Goal: Check status: Check status

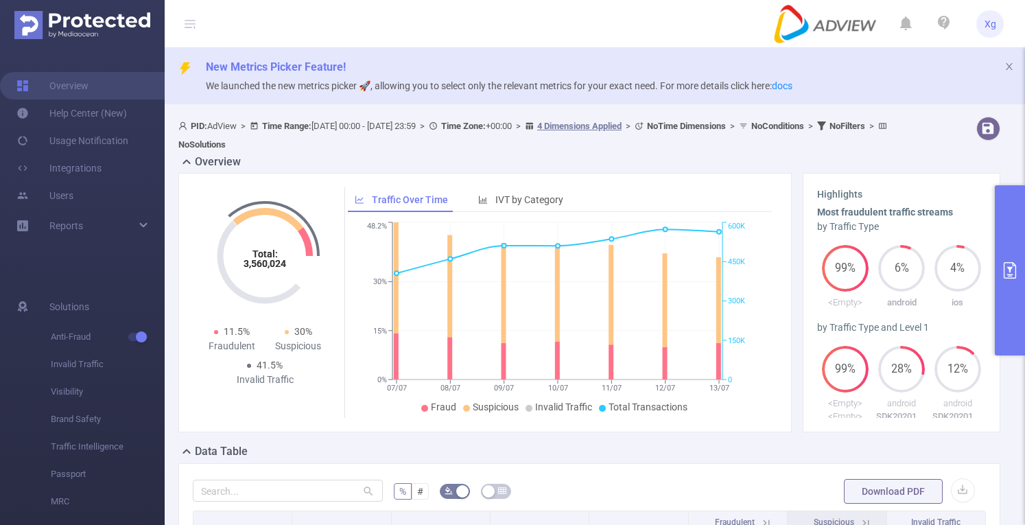
click at [1006, 237] on button "primary" at bounding box center [1010, 270] width 30 height 170
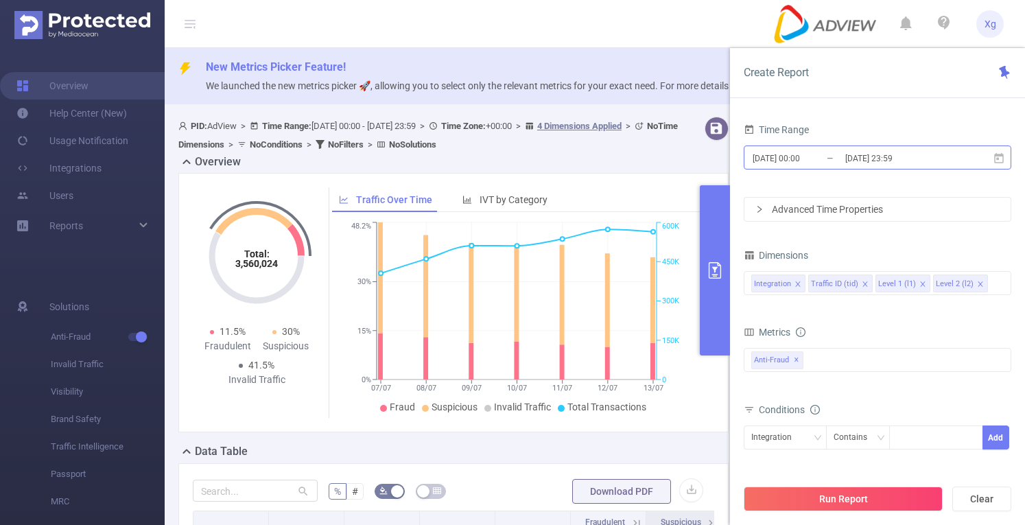
click at [779, 165] on input "[DATE] 00:00" at bounding box center [806, 158] width 111 height 19
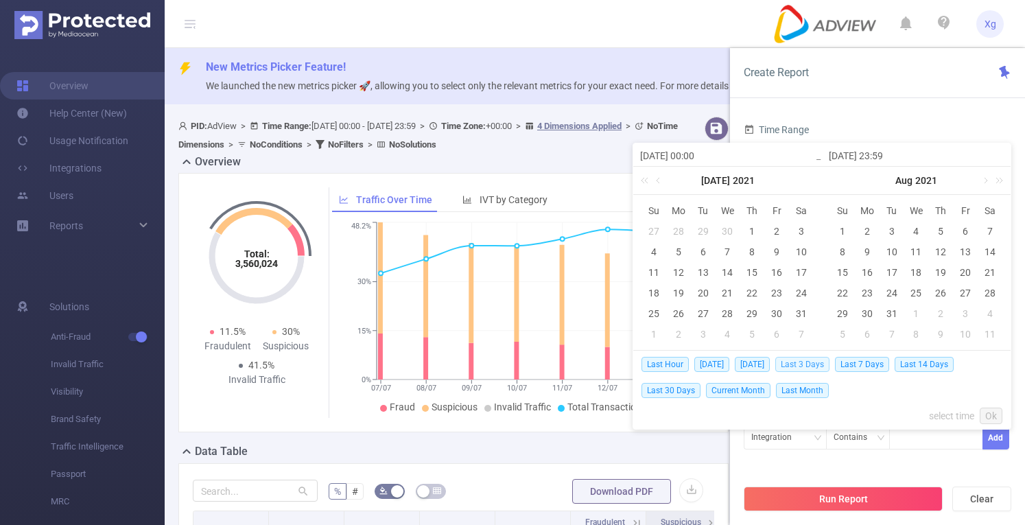
click at [818, 364] on span "Last 3 Days" at bounding box center [802, 364] width 54 height 15
type input "[DATE] 00:00"
type input "[DATE] 23:59"
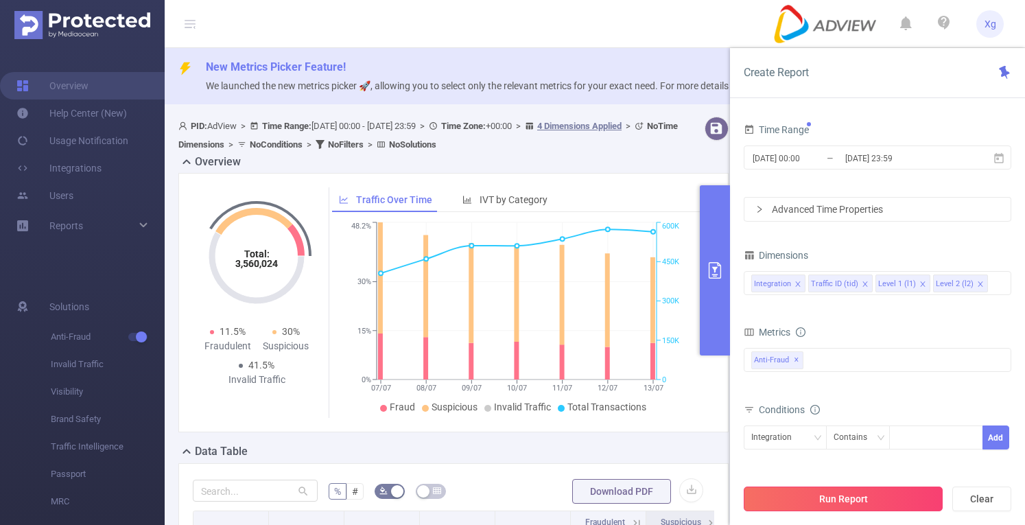
click at [821, 495] on button "Run Report" at bounding box center [843, 498] width 199 height 25
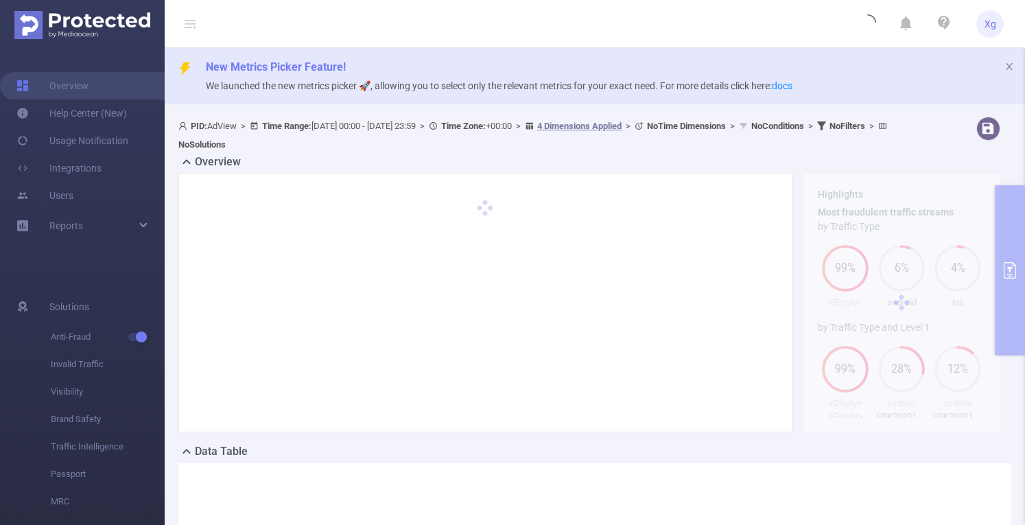
scroll to position [228, 0]
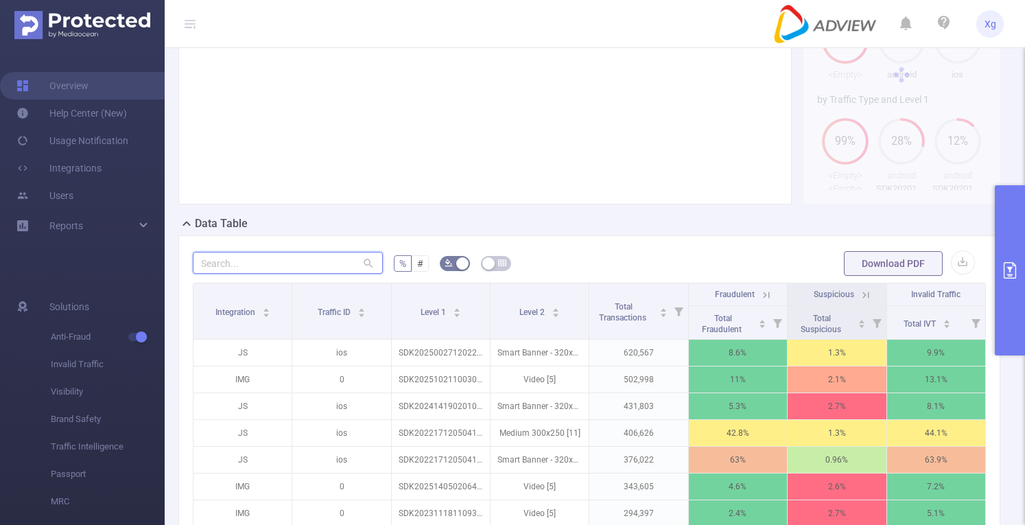
click at [247, 266] on input "text" at bounding box center [288, 263] width 190 height 22
paste input "sdk20251028100416yzzes6jke8i210v"
type input "sdk20251028100416yzzes6jke8i210v"
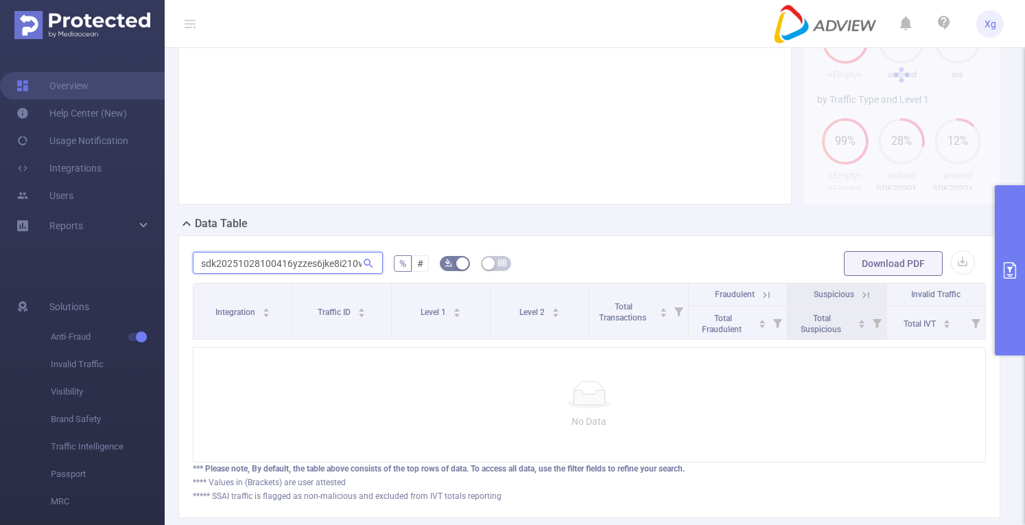
scroll to position [0, 1]
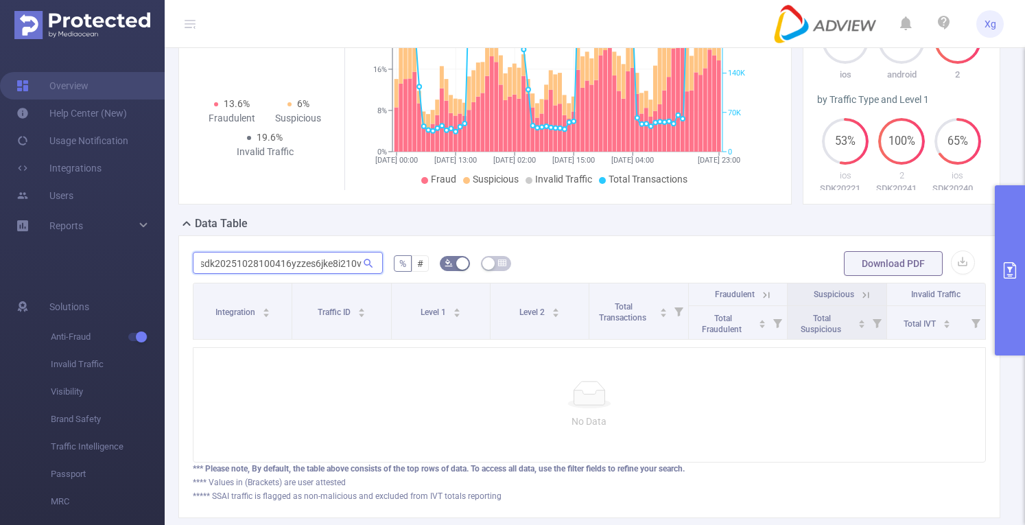
click at [247, 266] on input "sdk20251028100416yzzes6jke8i210v" at bounding box center [288, 263] width 190 height 22
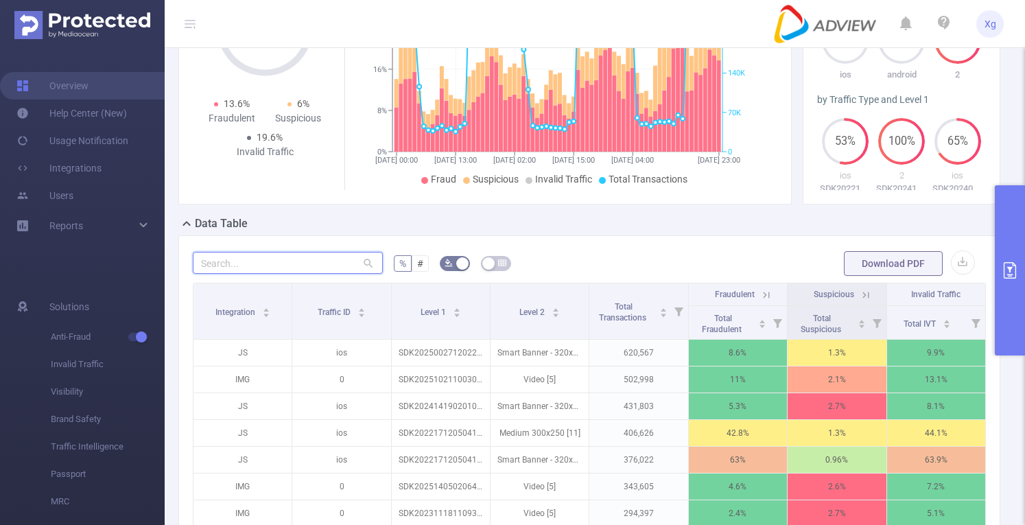
paste input "sdk20251028100416yzzes6jke8i210v"
type input "sdk20251028100416yzzes6jke8i210v"
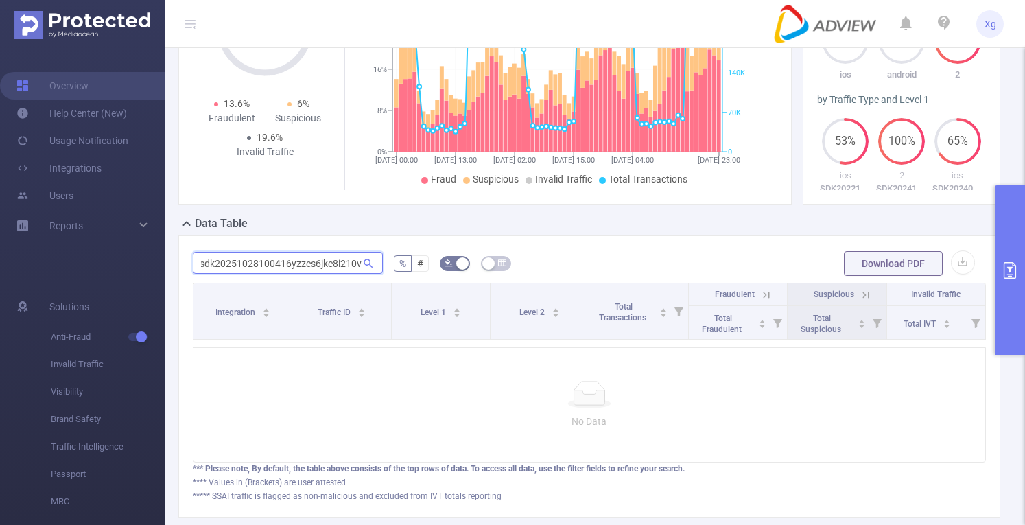
click at [247, 266] on input "sdk20251028100416yzzes6jke8i210v" at bounding box center [288, 263] width 190 height 22
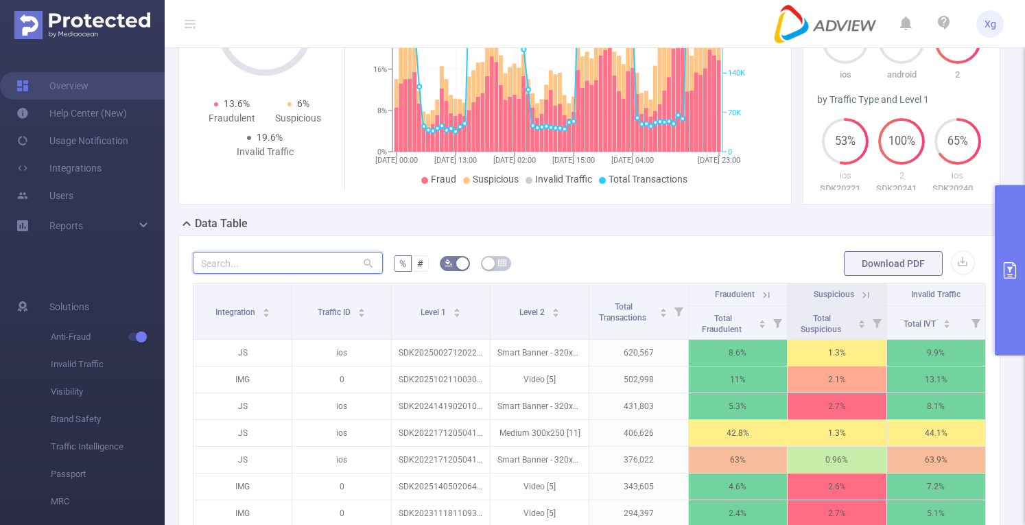
scroll to position [0, 0]
click at [1022, 222] on button "primary" at bounding box center [1010, 270] width 30 height 170
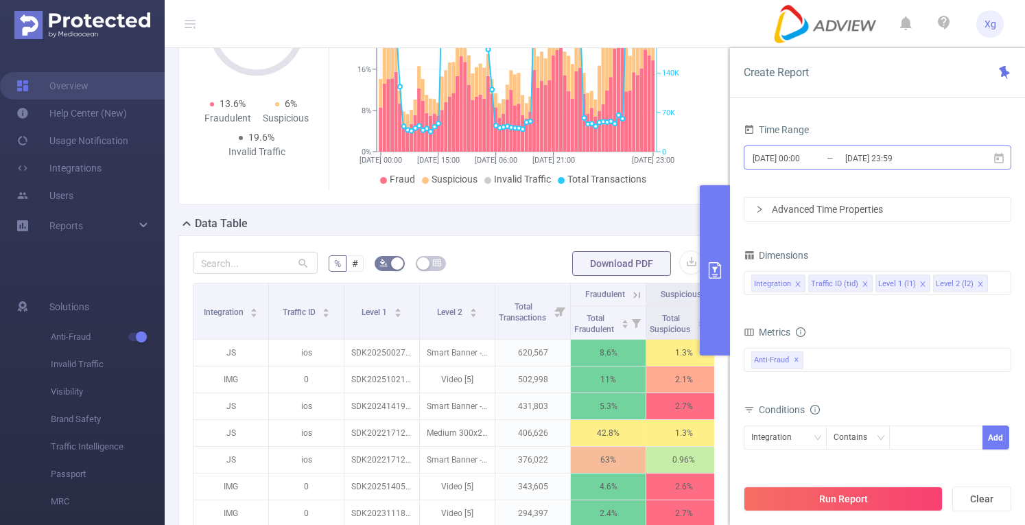
click at [778, 157] on input "[DATE] 00:00" at bounding box center [806, 158] width 111 height 19
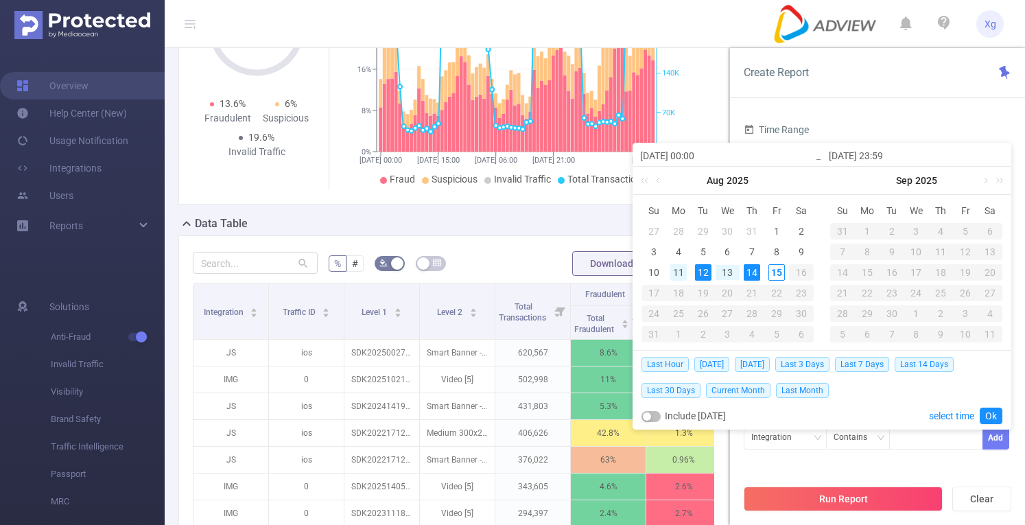
click at [685, 270] on div "11" at bounding box center [678, 272] width 16 height 16
type input "[DATE] 00:00"
type input "[DATE] 23:59"
type input "[DATE] 00:00"
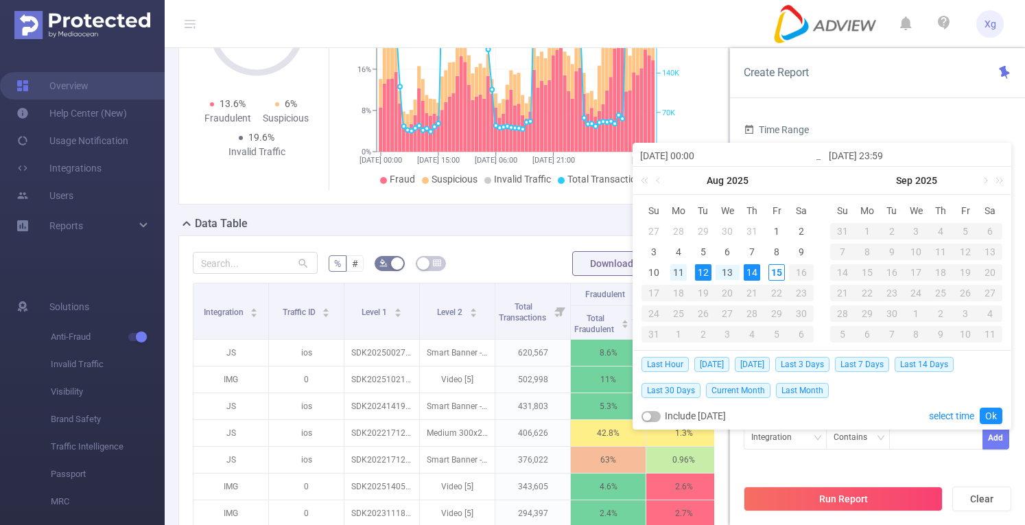
type input "[DATE] 23:59"
click at [994, 414] on link "Ok" at bounding box center [991, 416] width 23 height 16
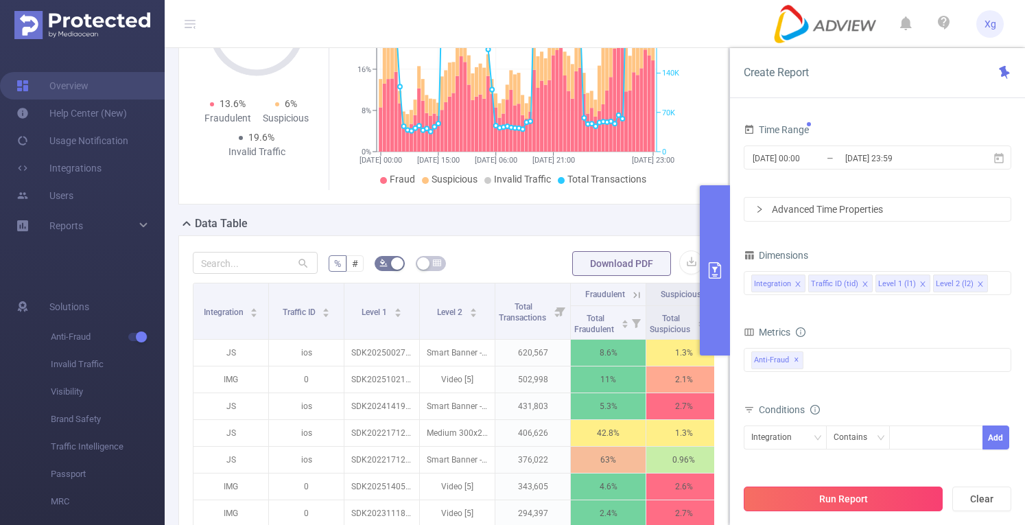
click at [852, 495] on button "Run Report" at bounding box center [843, 498] width 199 height 25
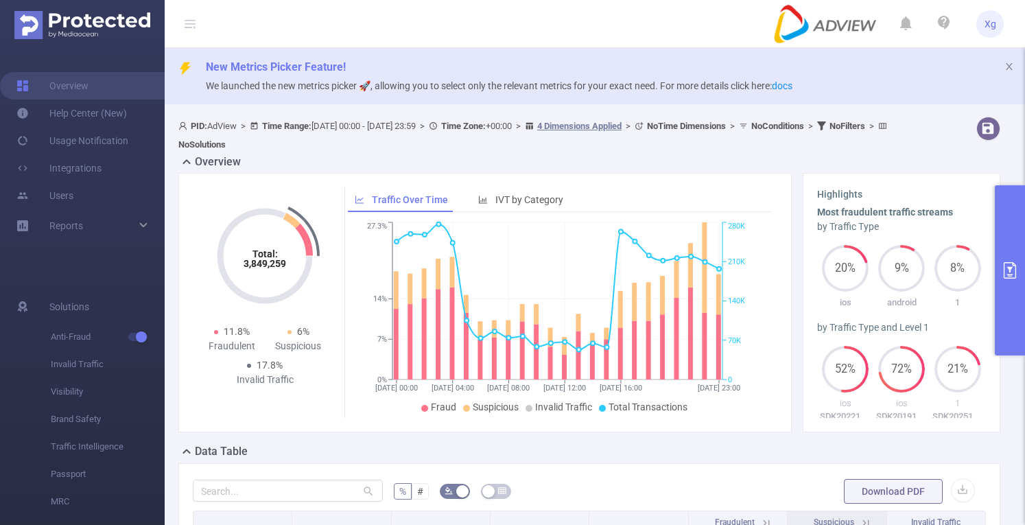
scroll to position [206, 0]
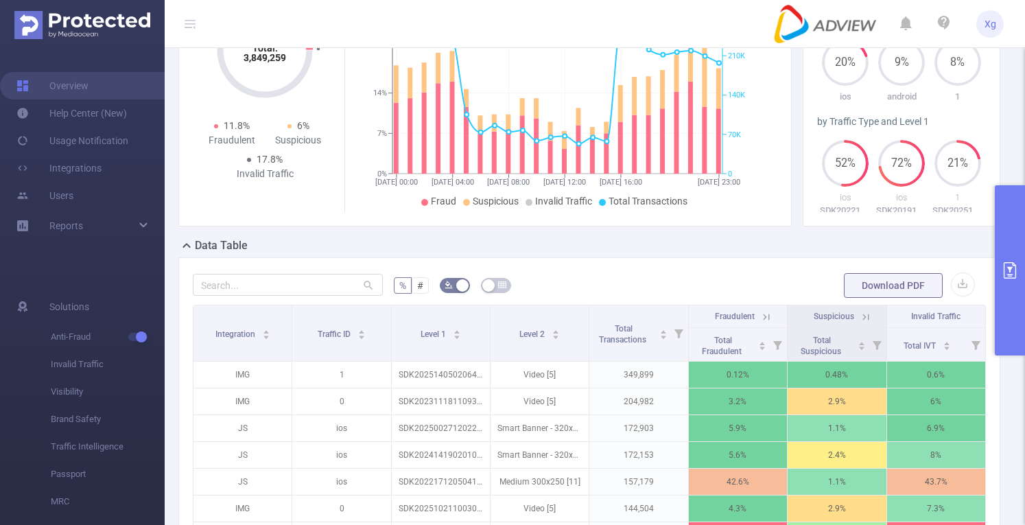
click at [277, 266] on div "% # Download PDF Integration Traffic ID Level 1 Level 2 Total Transactions Frau…" at bounding box center [589, 497] width 822 height 480
click at [271, 279] on input "text" at bounding box center [288, 285] width 190 height 22
paste input "sdk20251028100416yzzes6jke8i210v"
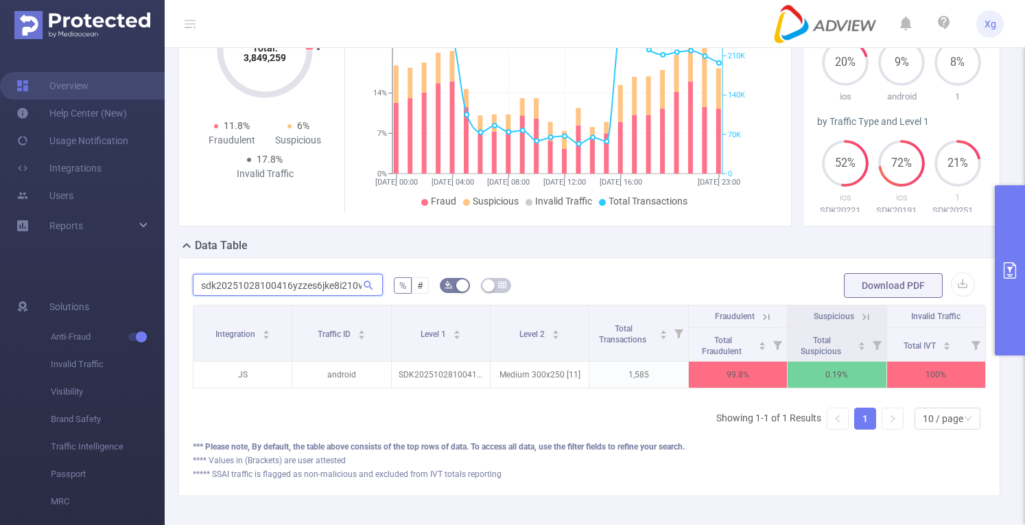
scroll to position [0, 1]
type input "sdk20251028100416yzzes6jke8i210v"
click at [760, 314] on icon at bounding box center [766, 317] width 12 height 12
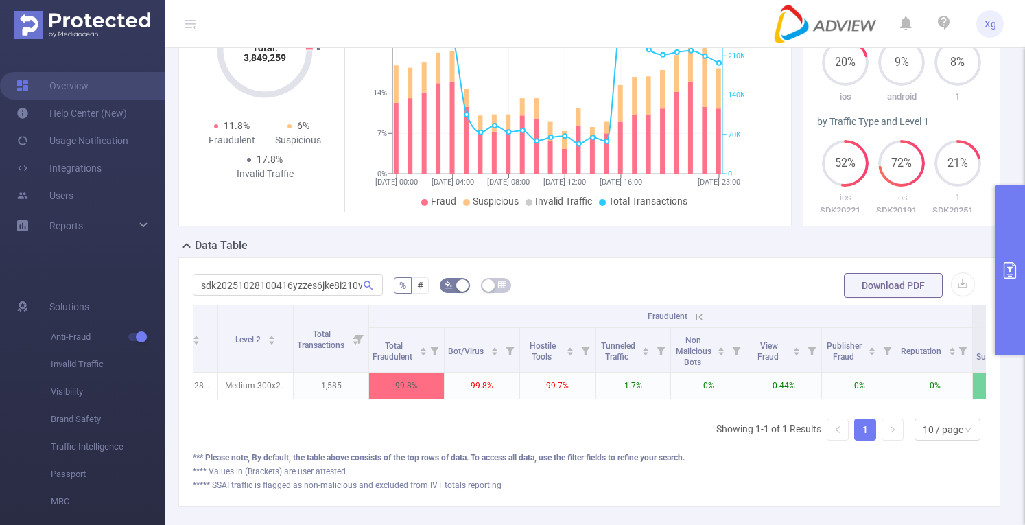
scroll to position [0, 231]
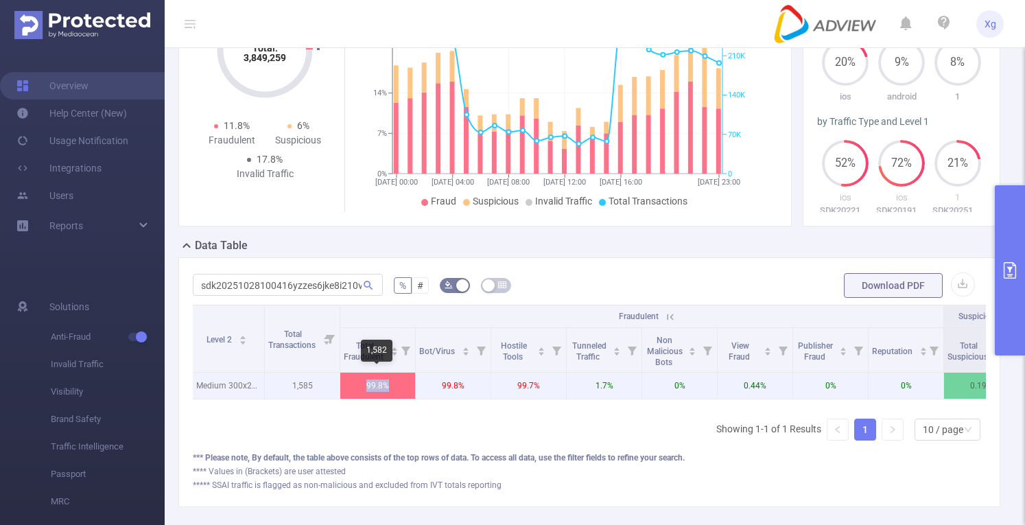
drag, startPoint x: 365, startPoint y: 382, endPoint x: 390, endPoint y: 384, distance: 24.7
click at [390, 384] on p "99.8%" at bounding box center [377, 386] width 75 height 26
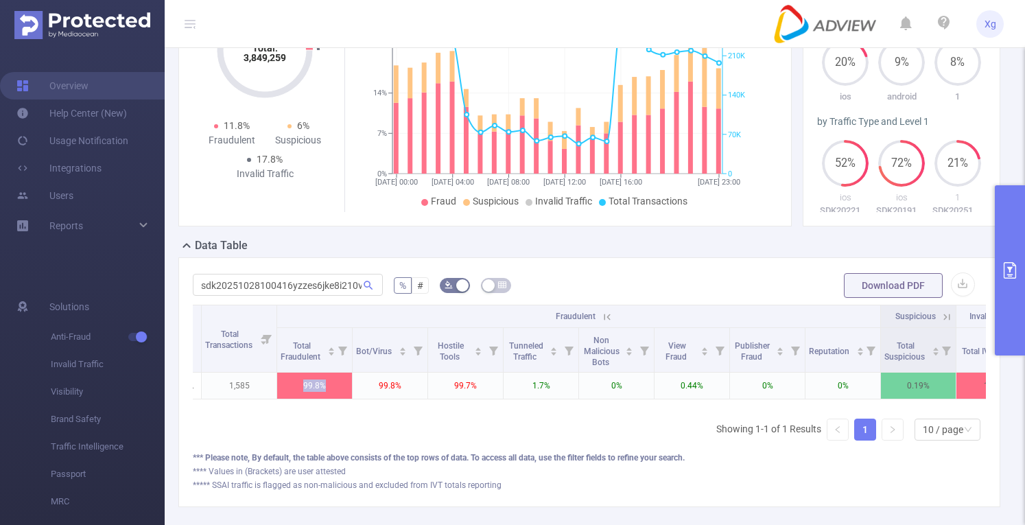
scroll to position [0, 353]
